Goal: Task Accomplishment & Management: Manage account settings

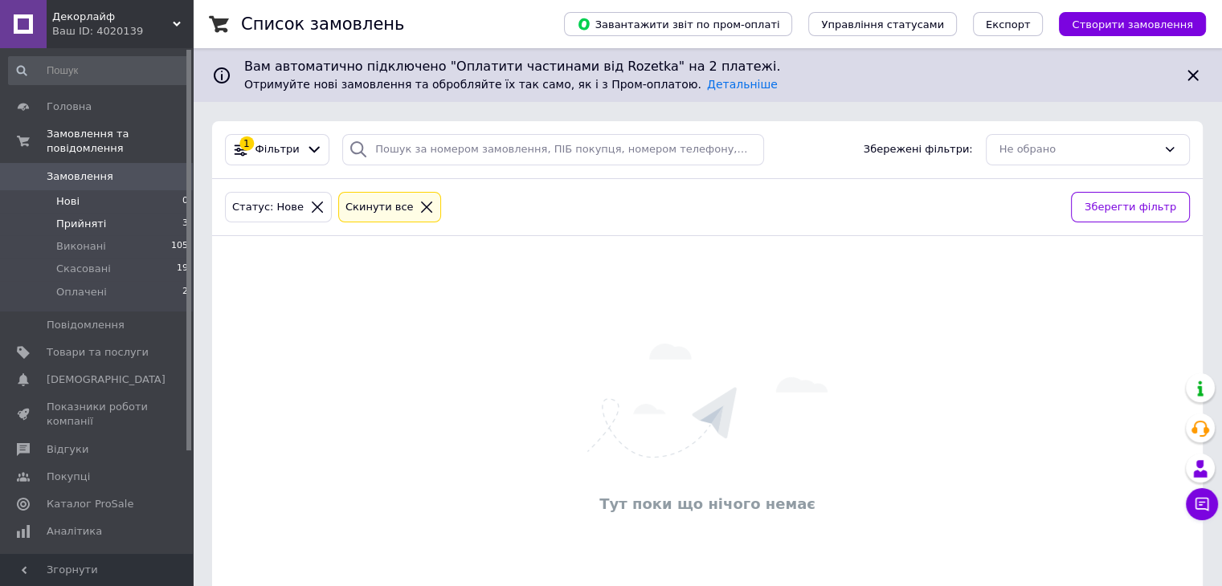
click at [92, 217] on span "Прийняті" at bounding box center [81, 224] width 50 height 14
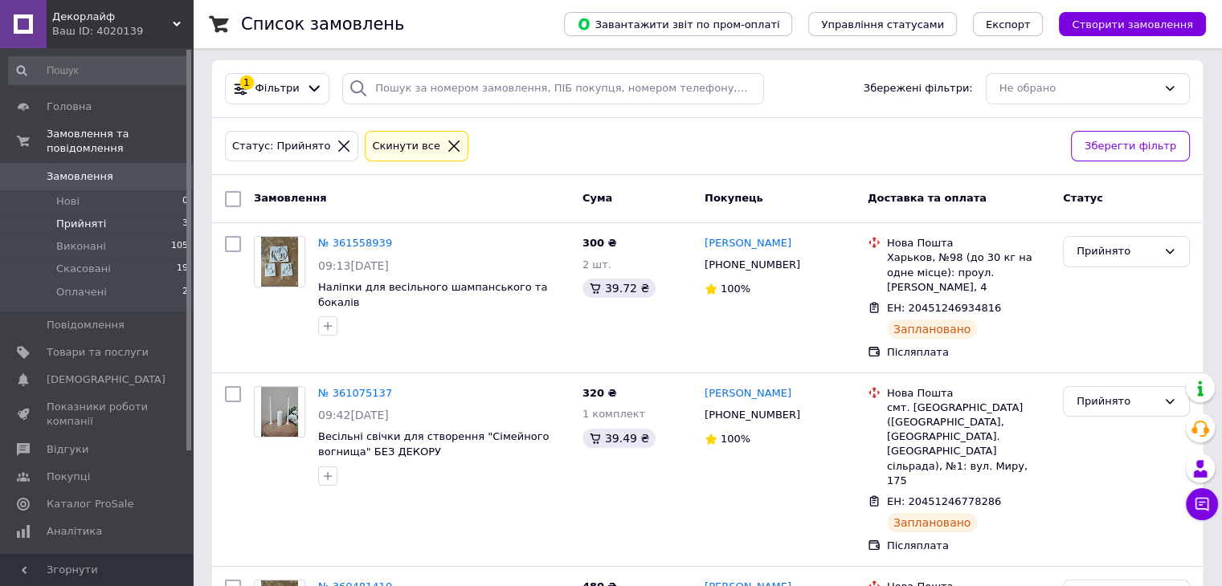
scroll to position [54, 0]
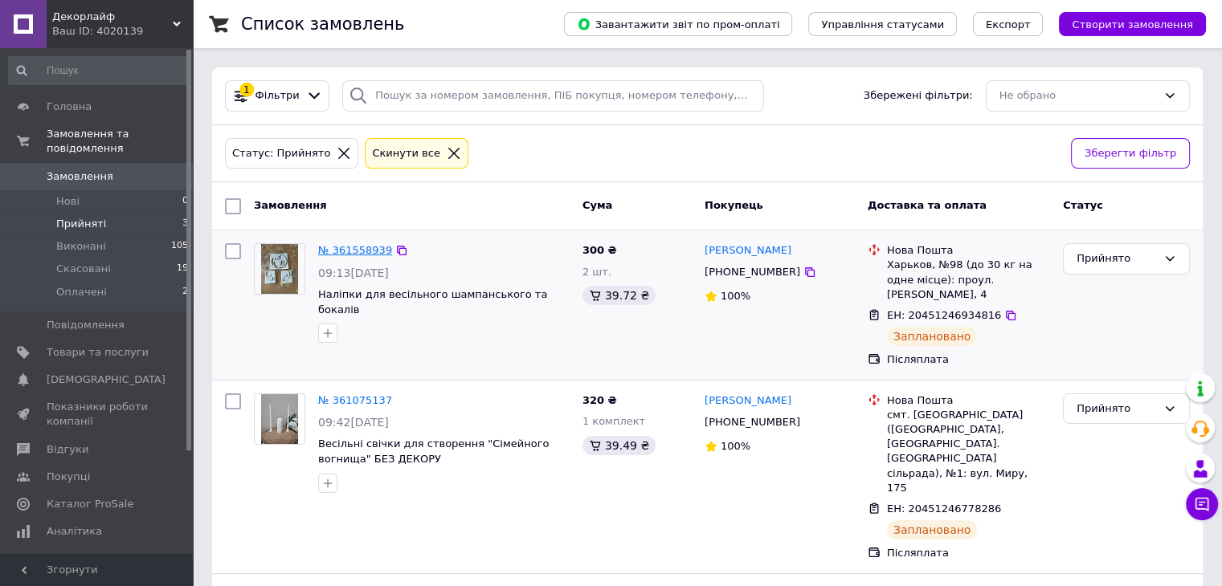
click at [354, 248] on link "№ 361558939" at bounding box center [355, 250] width 74 height 12
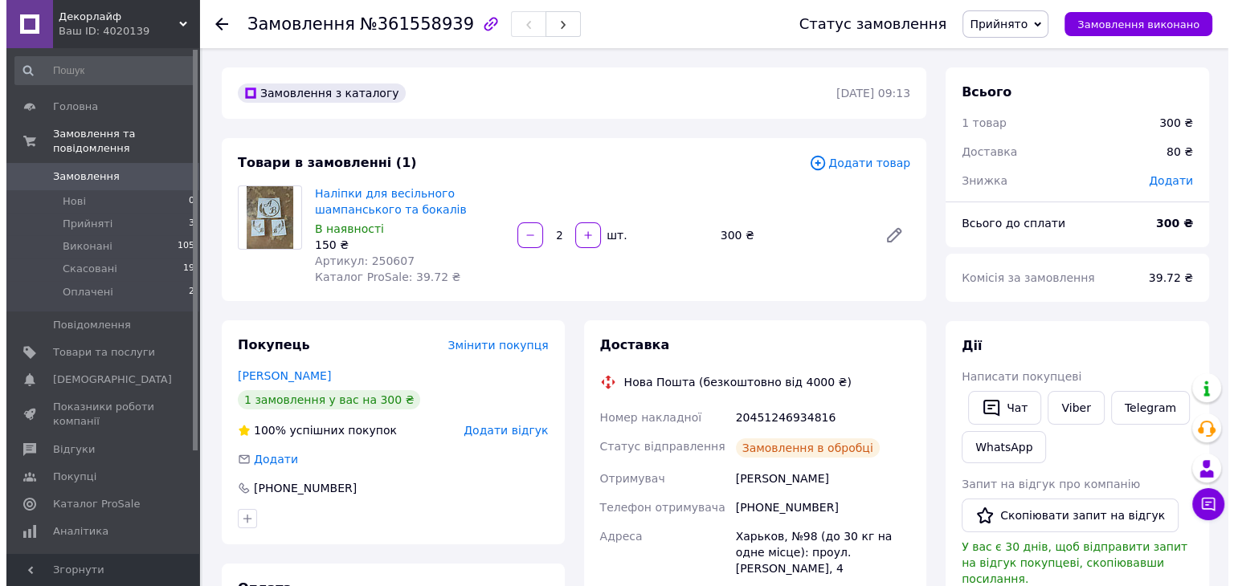
scroll to position [327, 0]
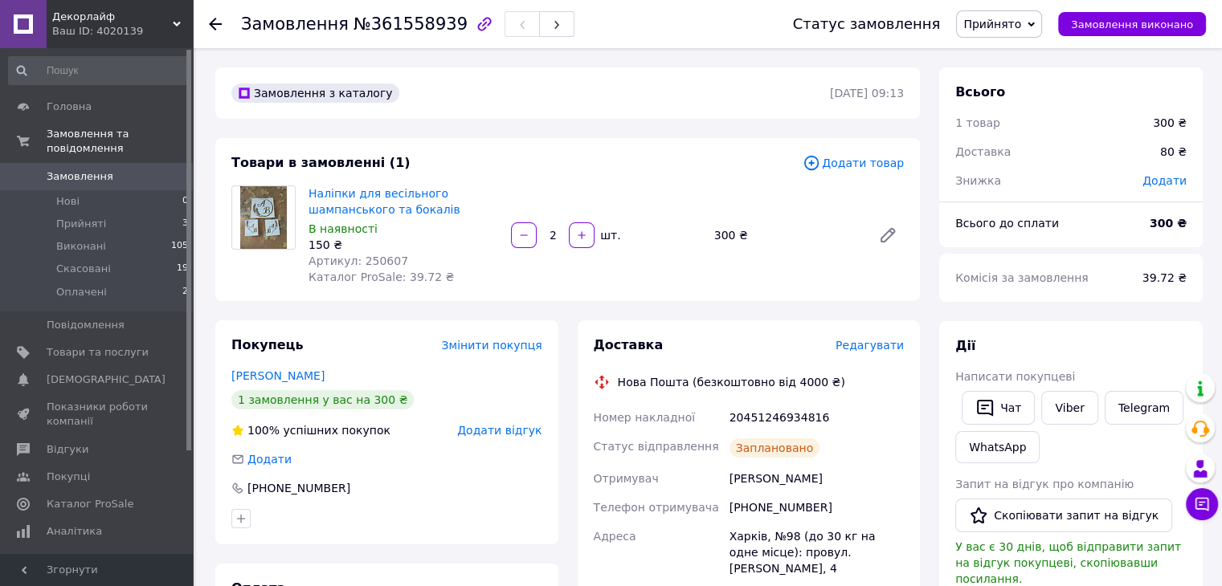
click at [883, 351] on span "Редагувати" at bounding box center [869, 345] width 68 height 13
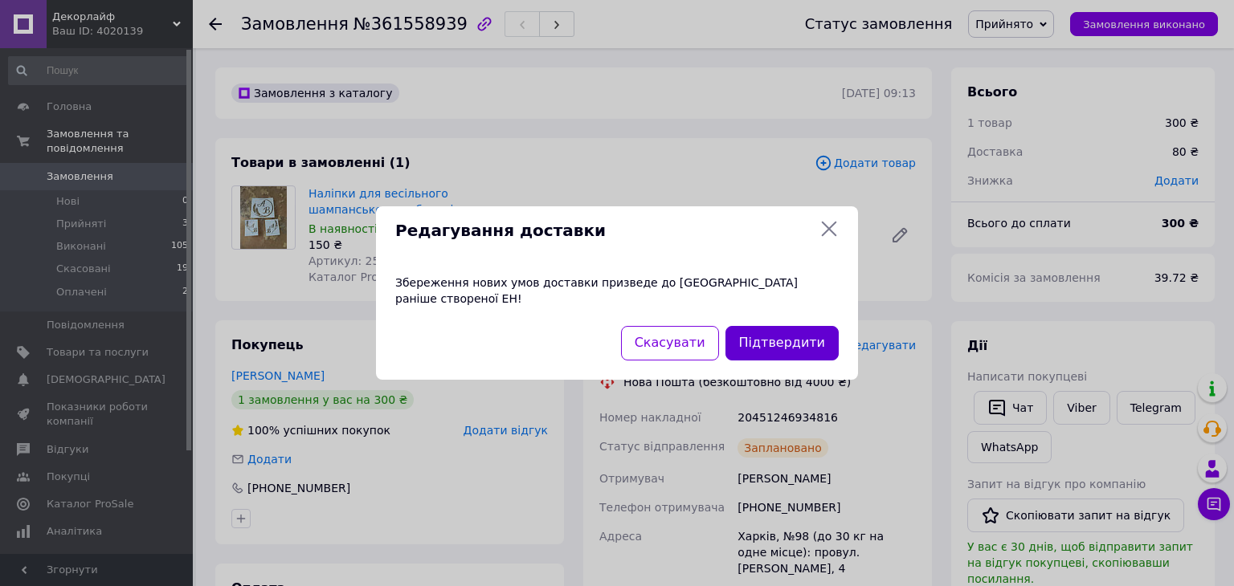
click at [761, 337] on button "Підтвердити" at bounding box center [781, 343] width 113 height 35
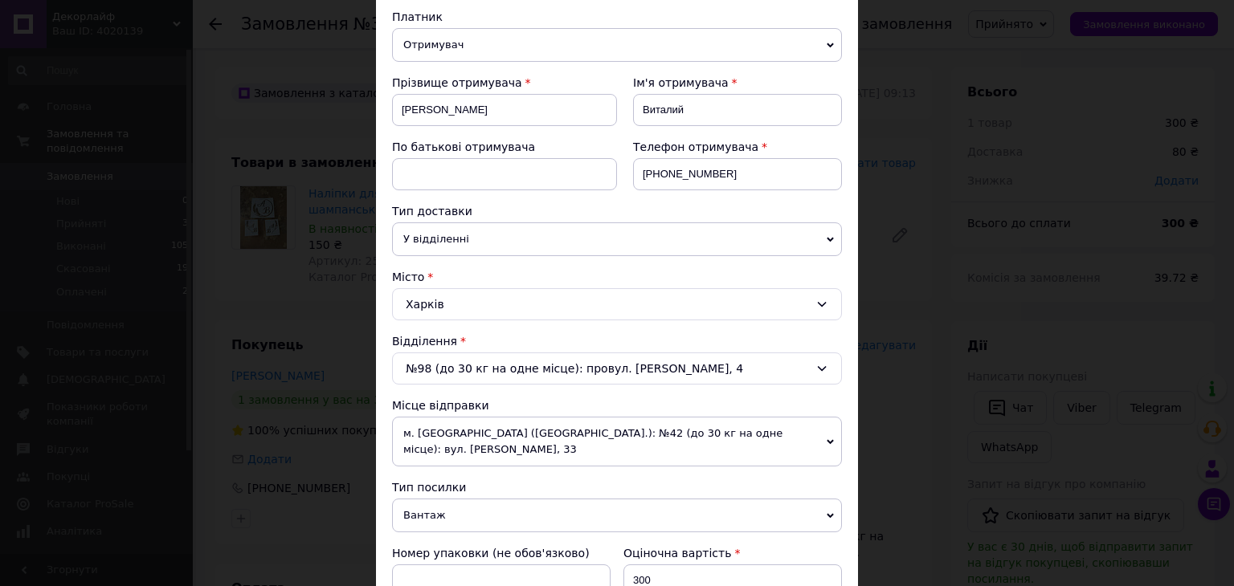
scroll to position [195, 0]
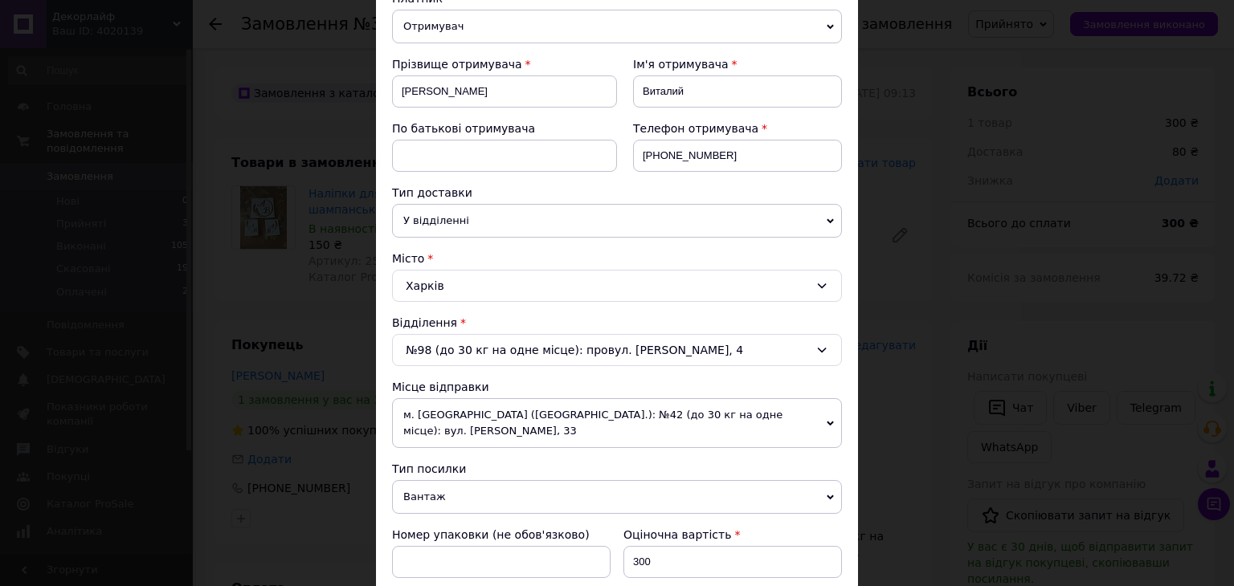
click at [829, 495] on icon at bounding box center [830, 497] width 7 height 5
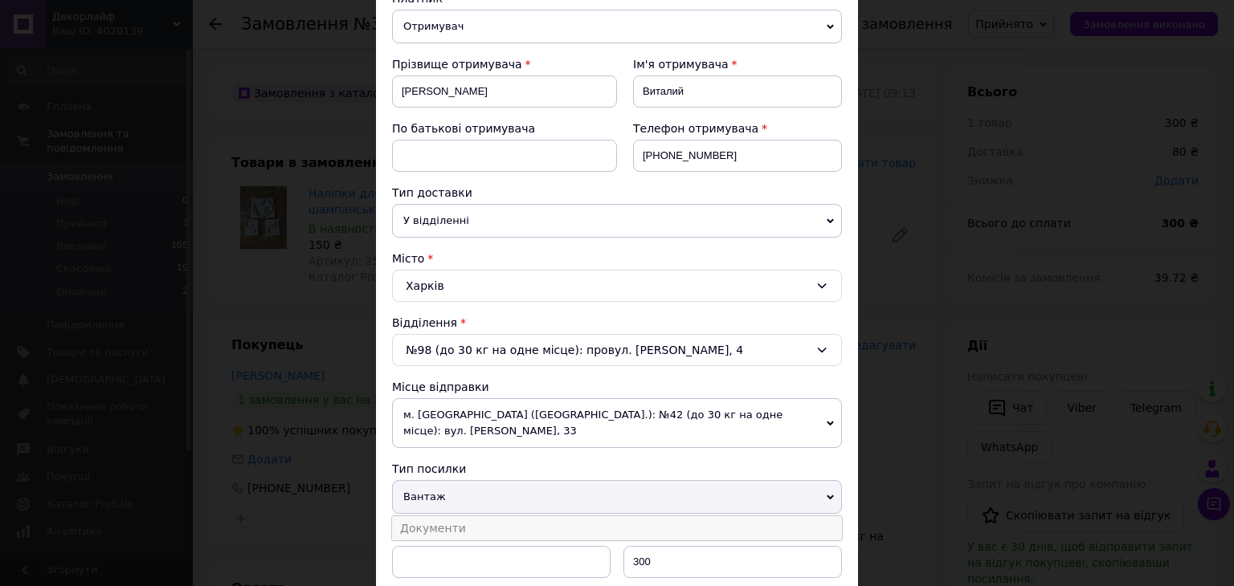
click at [458, 524] on li "Документи" at bounding box center [617, 528] width 450 height 24
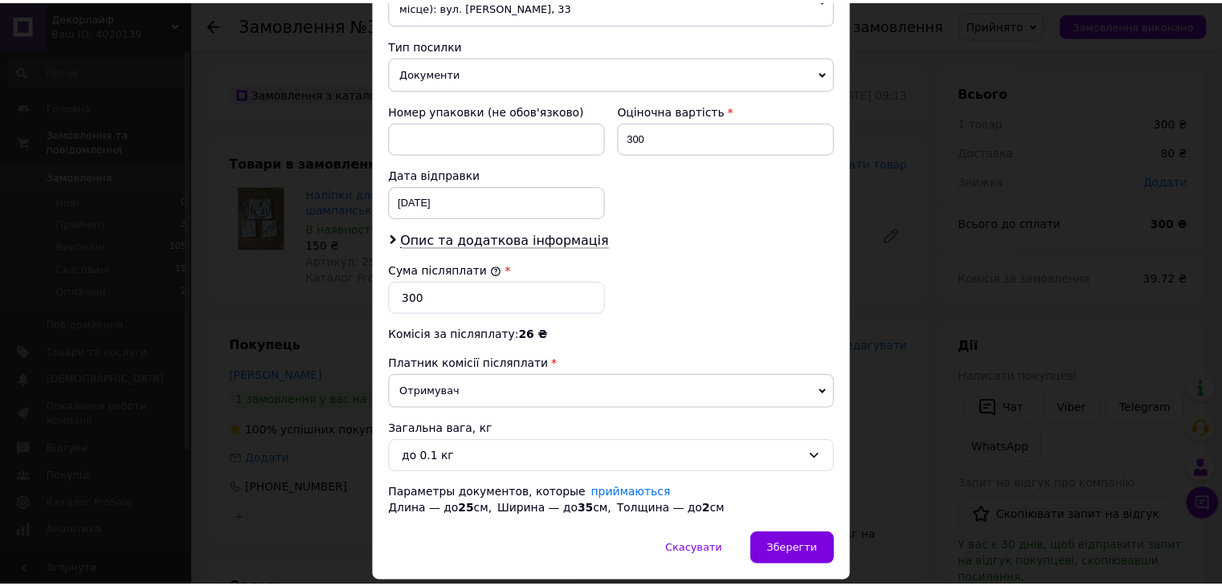
scroll to position [667, 0]
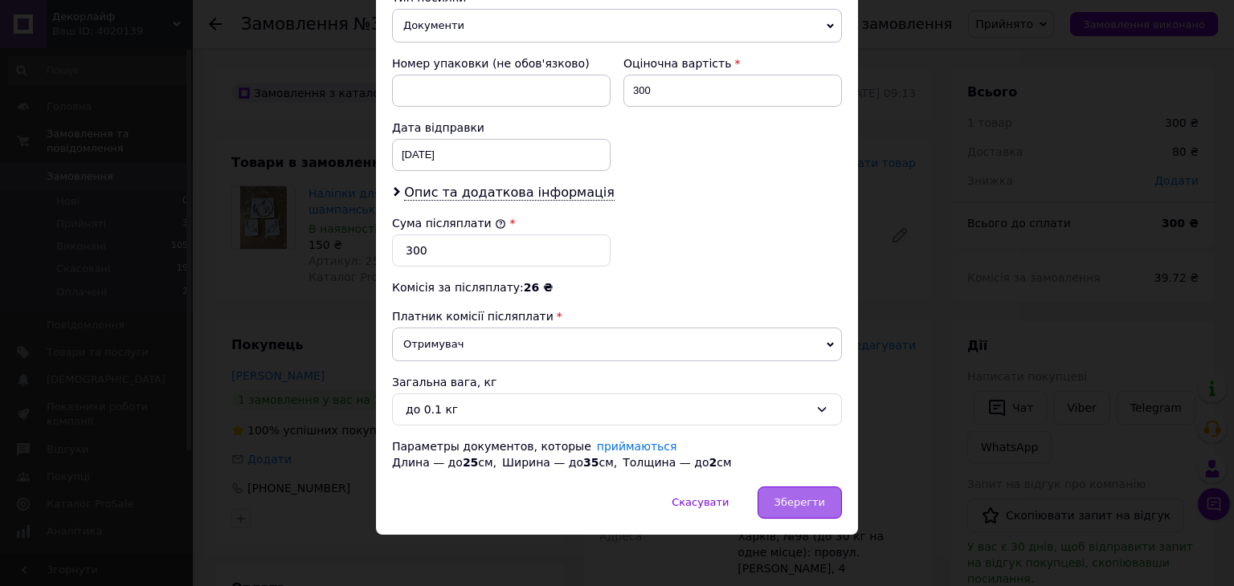
click at [814, 496] on span "Зберегти" at bounding box center [799, 502] width 51 height 12
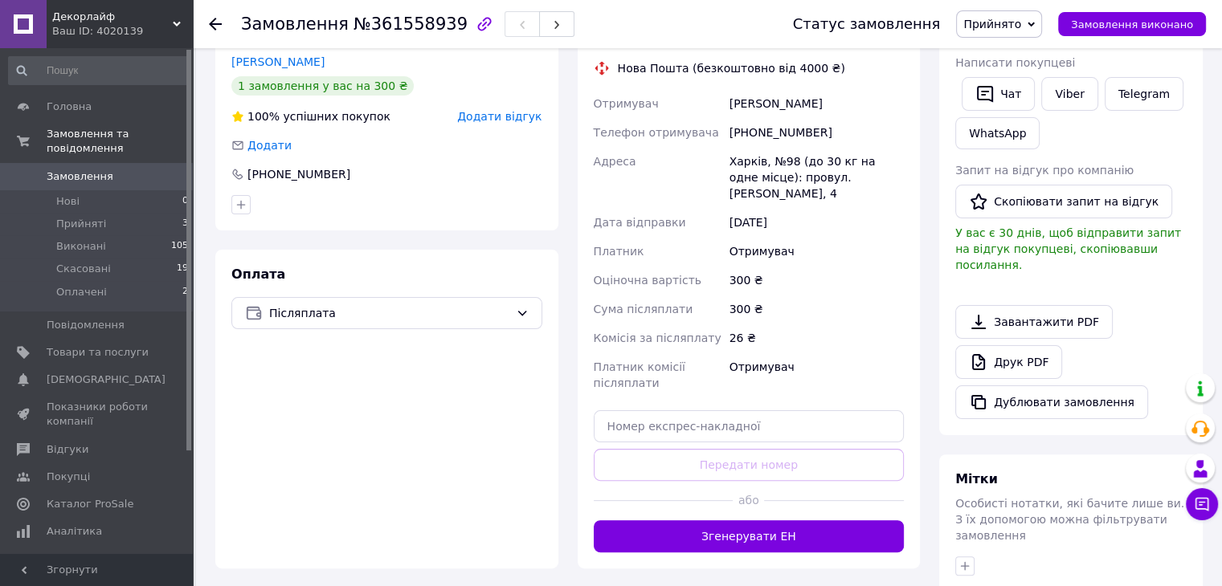
scroll to position [321, 0]
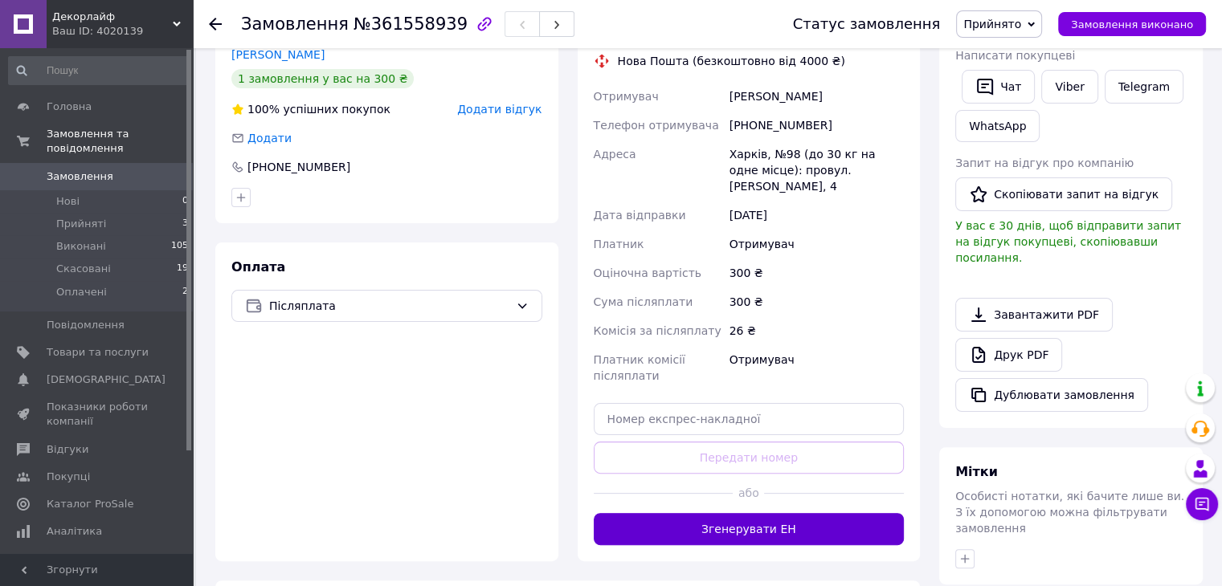
click at [807, 513] on button "Згенерувати ЕН" at bounding box center [749, 529] width 311 height 32
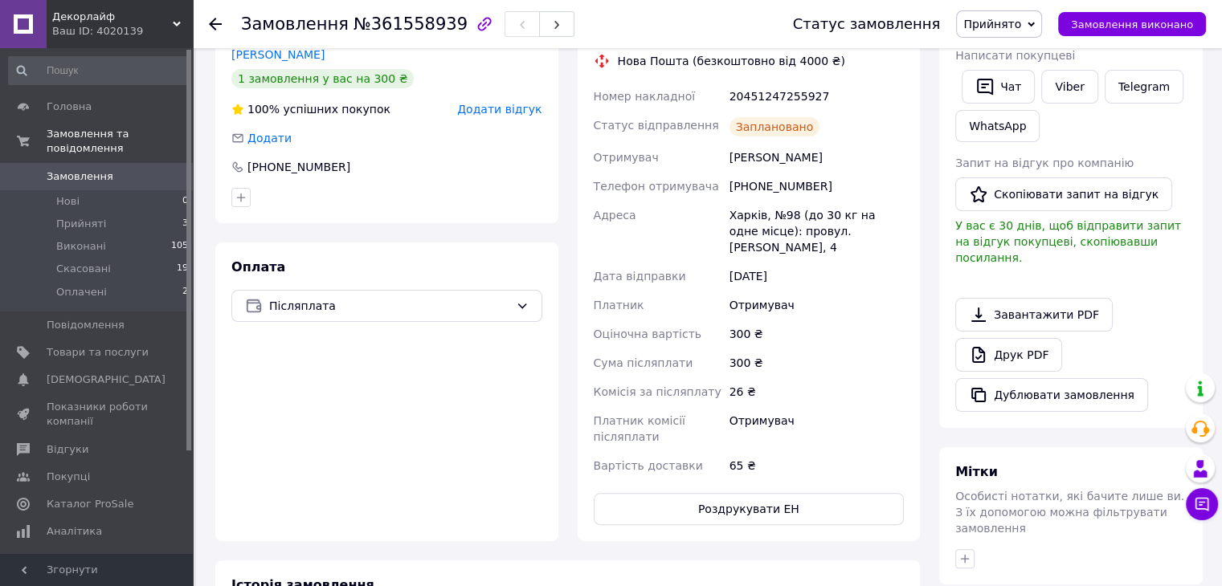
scroll to position [459, 0]
